Goal: Transaction & Acquisition: Purchase product/service

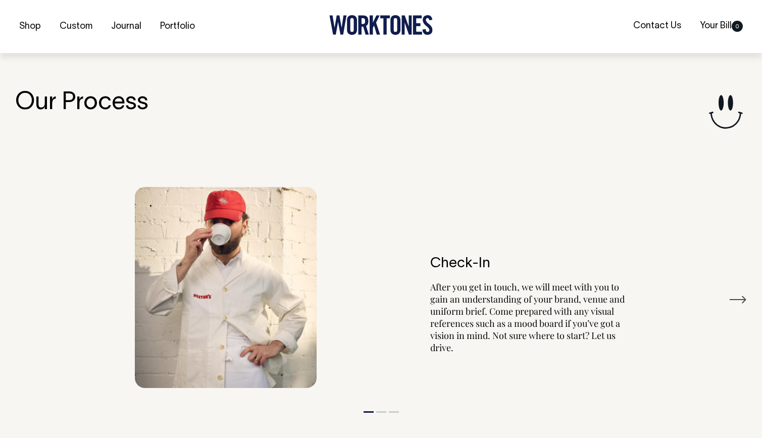
scroll to position [1057, 0]
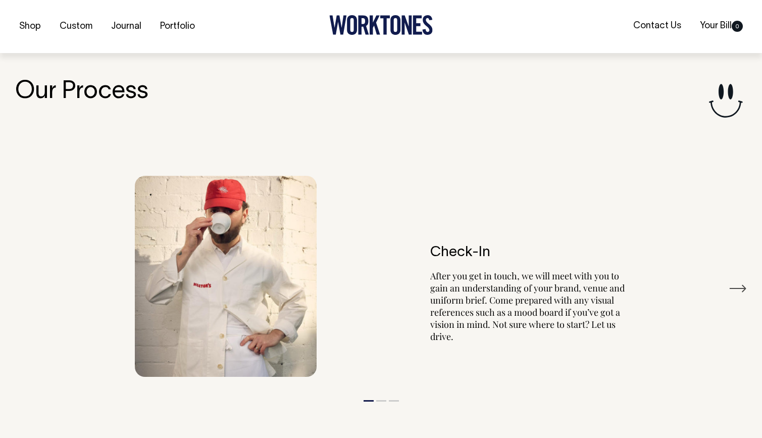
click at [218, 124] on div "Previous Check-In After you get in touch, we will meet with you to gain an unde…" at bounding box center [380, 288] width 731 height 350
click at [231, 20] on div "Shop Custom Journal Portfolio Contact Us Your Bill 0" at bounding box center [381, 26] width 762 height 53
click at [186, 129] on div "Previous Check-In After you get in touch, we will meet with you to gain an unde…" at bounding box center [380, 288] width 731 height 350
click at [209, 22] on ul "Shop Custom Journal Portfolio" at bounding box center [137, 27] width 244 height 10
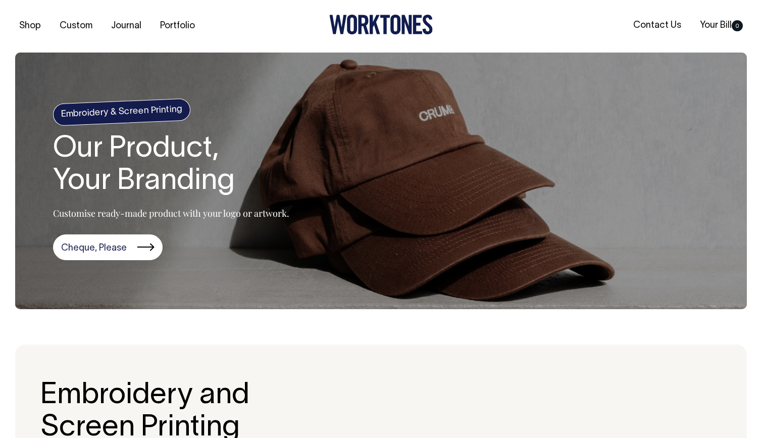
scroll to position [0, 0]
click at [361, 25] on icon at bounding box center [363, 25] width 11 height 19
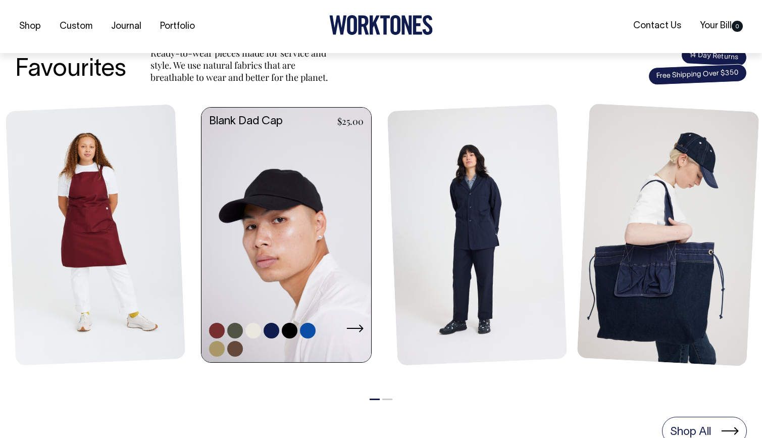
scroll to position [403, 0]
click at [220, 185] on link at bounding box center [286, 235] width 170 height 256
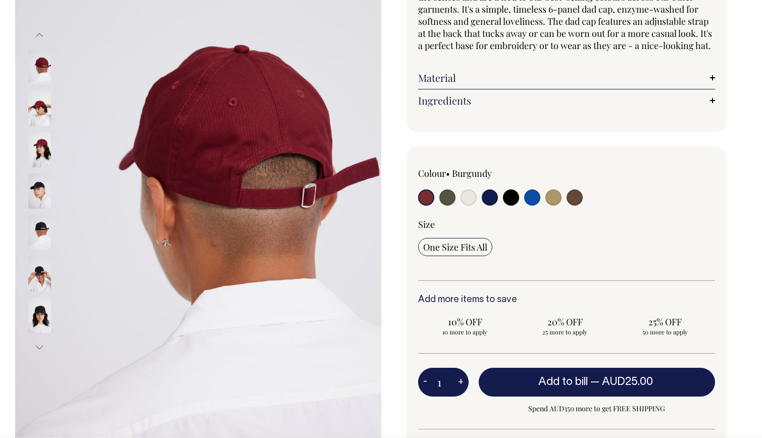
scroll to position [137, 0]
click at [37, 101] on img at bounding box center [39, 107] width 23 height 35
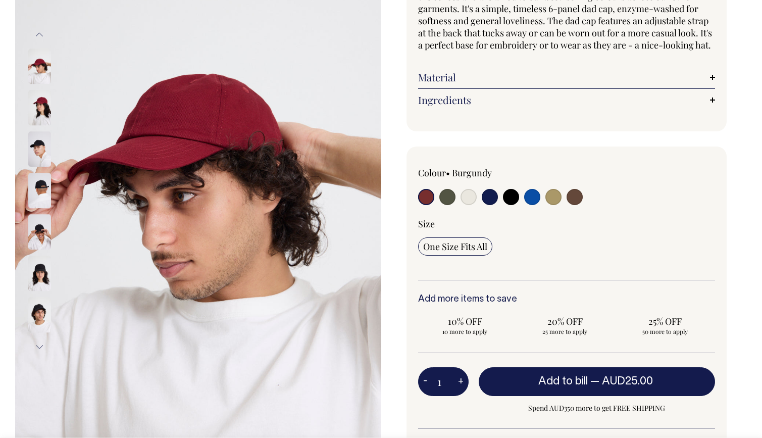
click at [41, 197] on img at bounding box center [39, 190] width 23 height 35
